Goal: Information Seeking & Learning: Learn about a topic

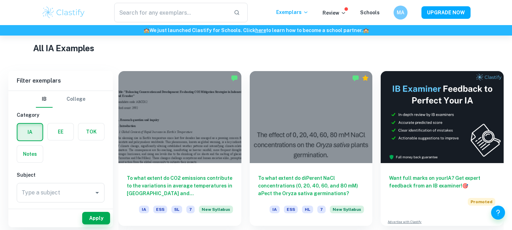
scroll to position [164, 0]
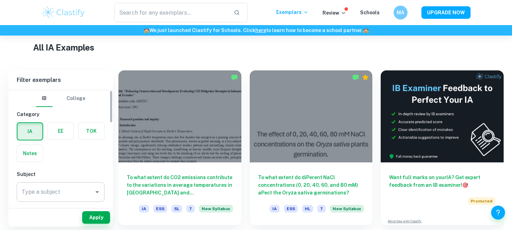
click at [72, 194] on input "Type a subject" at bounding box center [55, 191] width 71 height 13
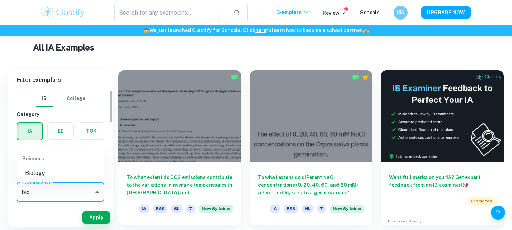
click at [49, 173] on li "Biology" at bounding box center [61, 173] width 88 height 13
type input "Biology"
click at [86, 218] on button "Apply" at bounding box center [96, 217] width 28 height 13
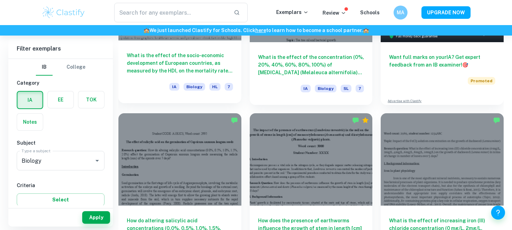
scroll to position [205, 0]
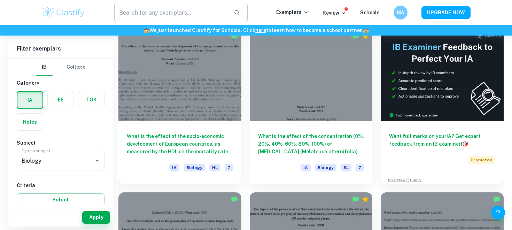
click at [195, 8] on input "text" at bounding box center [171, 12] width 114 height 19
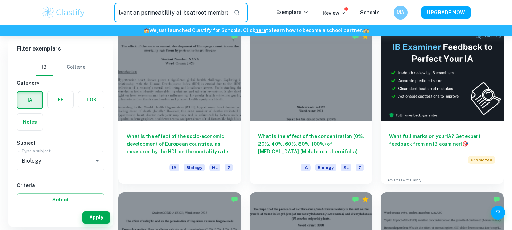
scroll to position [0, 32]
type input "effect of solvent on permeability of beatroot membrane"
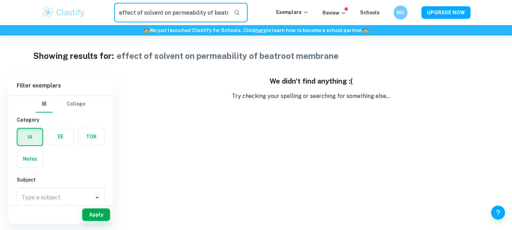
click at [228, 17] on input "effect of solvent on permeability of beatroot membrane" at bounding box center [171, 12] width 114 height 19
type input "effect of [MEDICAL_DATA]"
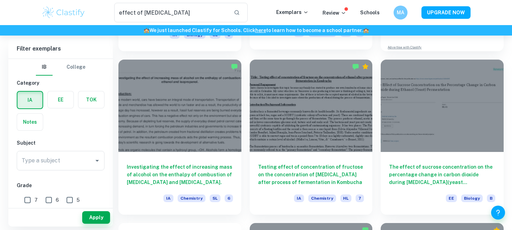
scroll to position [180, 0]
